Goal: Navigation & Orientation: Find specific page/section

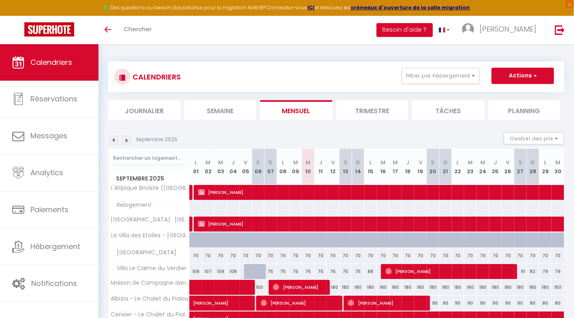
scroll to position [232, 0]
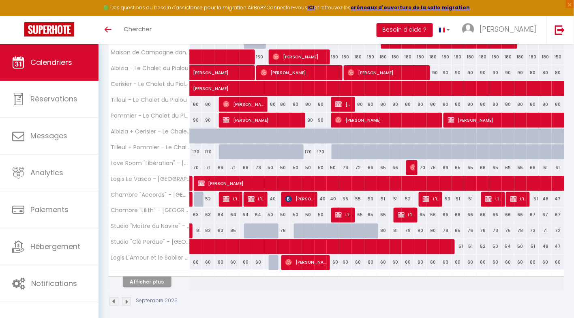
scroll to position [232, 0]
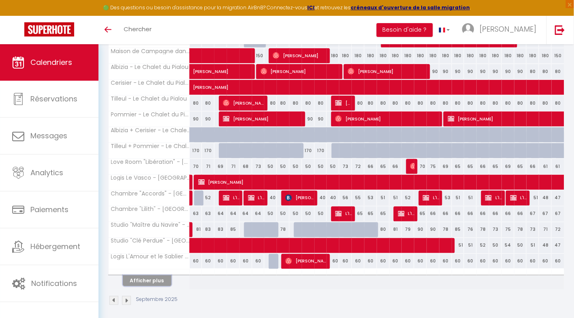
click at [161, 275] on button "Afficher plus" at bounding box center [147, 280] width 49 height 11
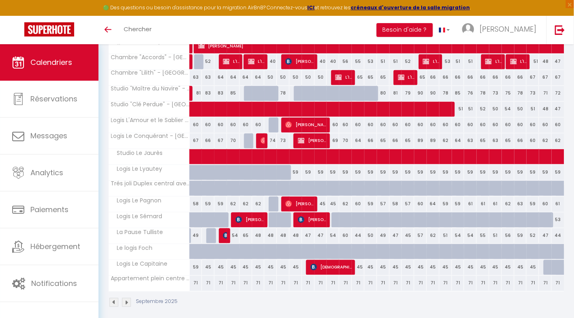
scroll to position [368, 0]
